Goal: Task Accomplishment & Management: Manage account settings

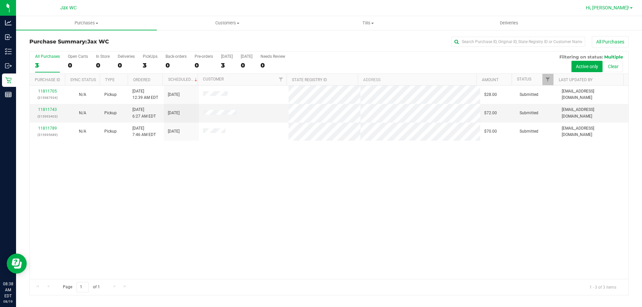
click at [617, 11] on link "Hi, [PERSON_NAME]!" at bounding box center [609, 7] width 52 height 7
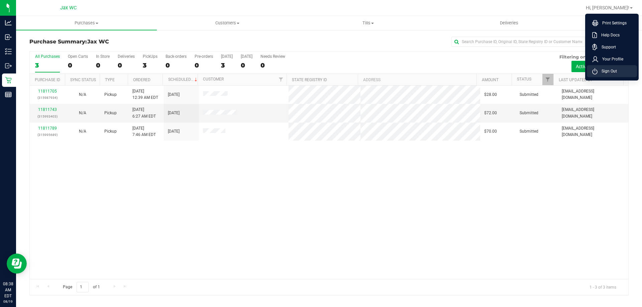
click at [611, 73] on span "Sign Out" at bounding box center [607, 71] width 19 height 7
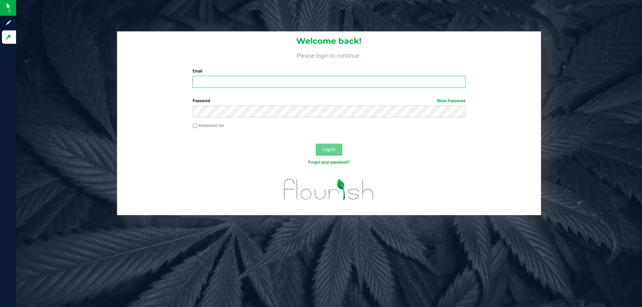
click at [230, 83] on input "Email" at bounding box center [329, 82] width 273 height 12
type input "[EMAIL_ADDRESS][DOMAIN_NAME]"
click at [316, 144] on button "Log In" at bounding box center [329, 150] width 27 height 12
